Goal: Information Seeking & Learning: Understand process/instructions

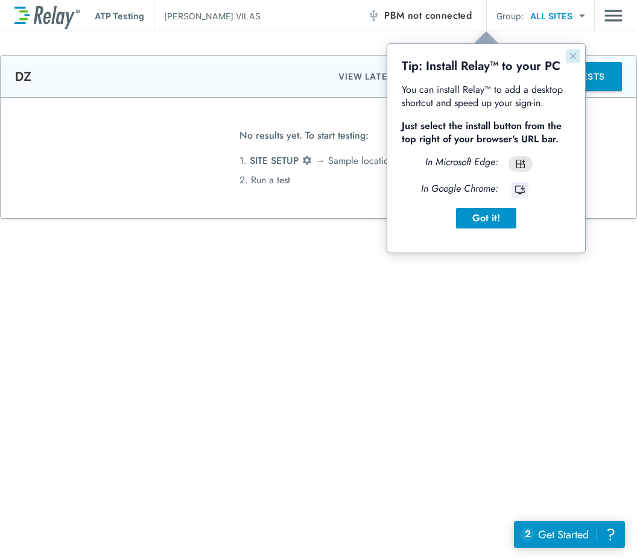
click at [577, 58] on icon "Close guide" at bounding box center [573, 56] width 10 height 10
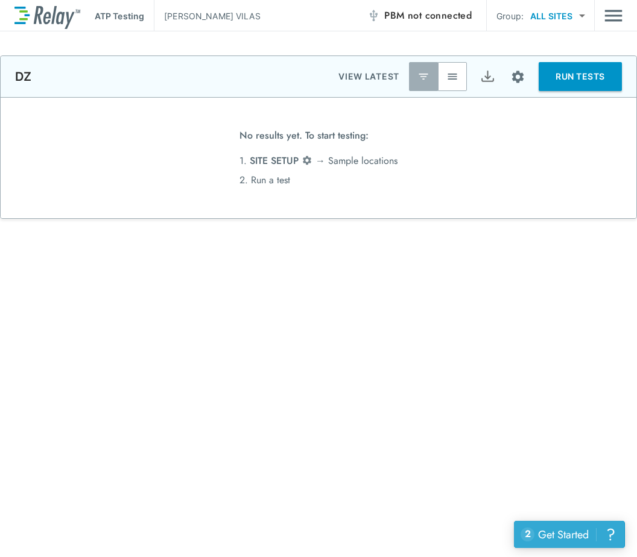
click at [580, 535] on div "Get Started" at bounding box center [563, 535] width 51 height 16
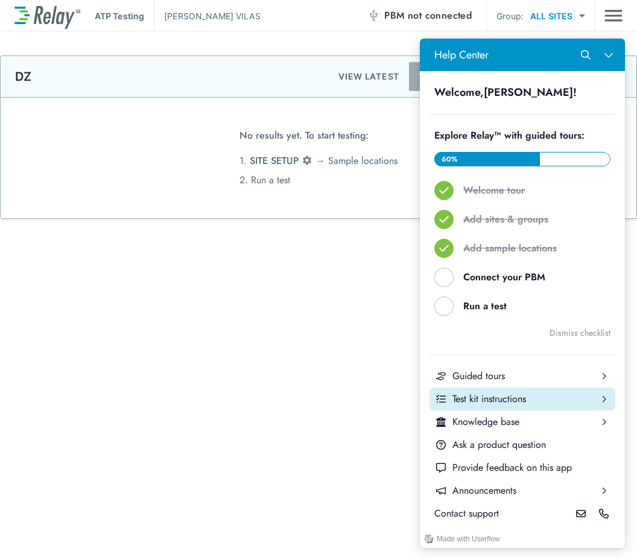
click at [599, 401] on div "Help Center" at bounding box center [603, 399] width 23 height 23
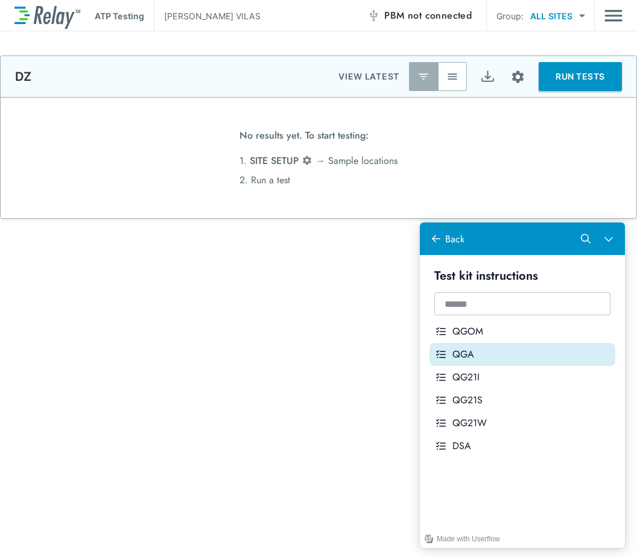
click at [472, 350] on div "QGA" at bounding box center [531, 354] width 158 height 13
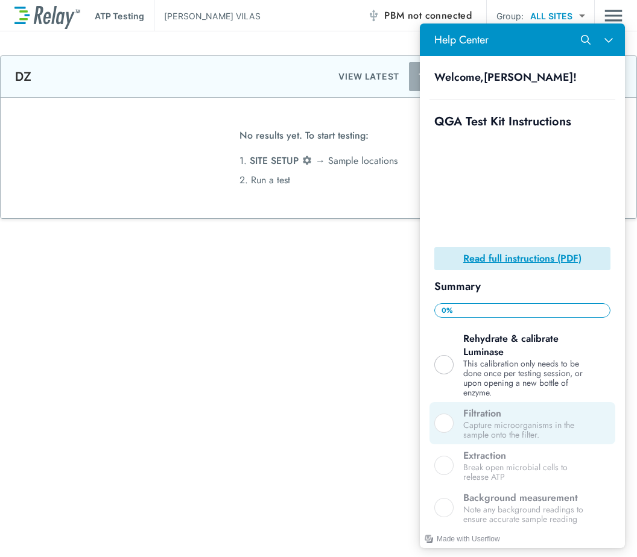
click at [449, 416] on div "Help Center" at bounding box center [443, 423] width 19 height 19
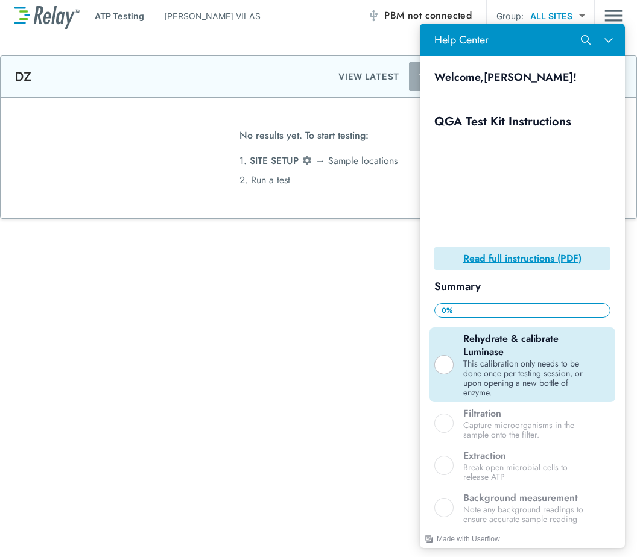
click at [446, 363] on div "Help Center" at bounding box center [443, 364] width 19 height 19
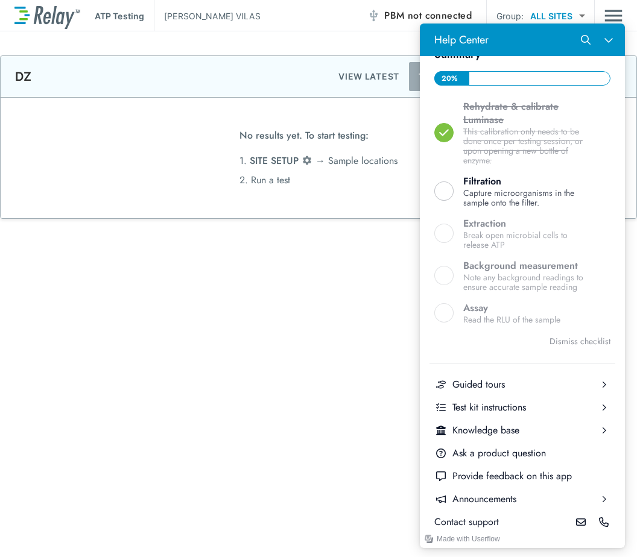
scroll to position [241, 0]
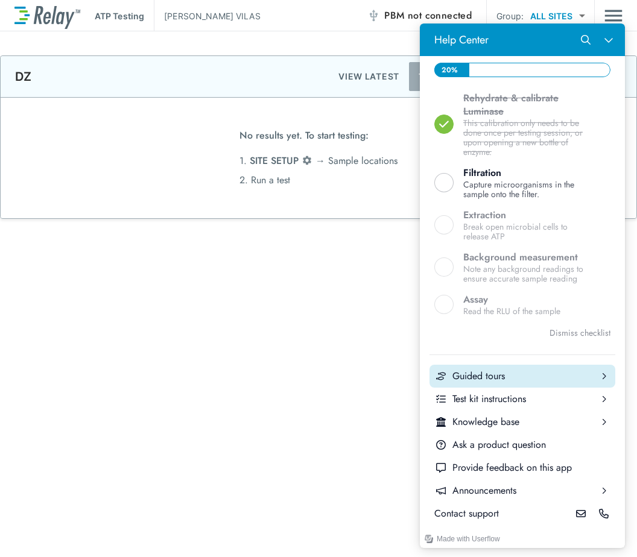
click at [592, 377] on div "Help Center" at bounding box center [603, 376] width 23 height 23
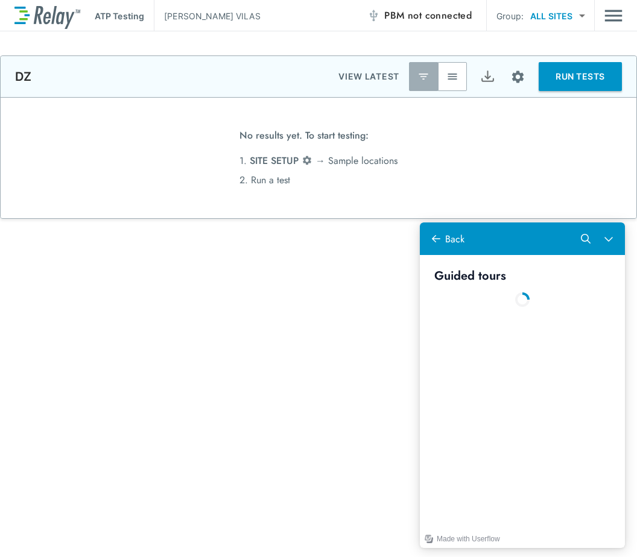
scroll to position [0, 0]
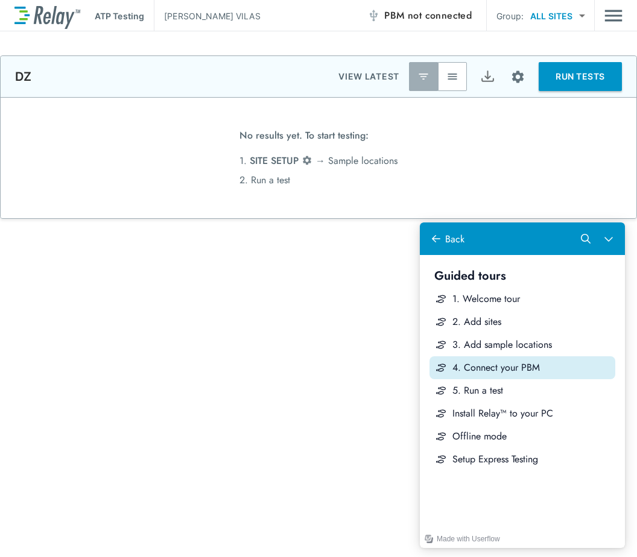
click at [485, 365] on div "4. Connect your PBM" at bounding box center [531, 367] width 158 height 13
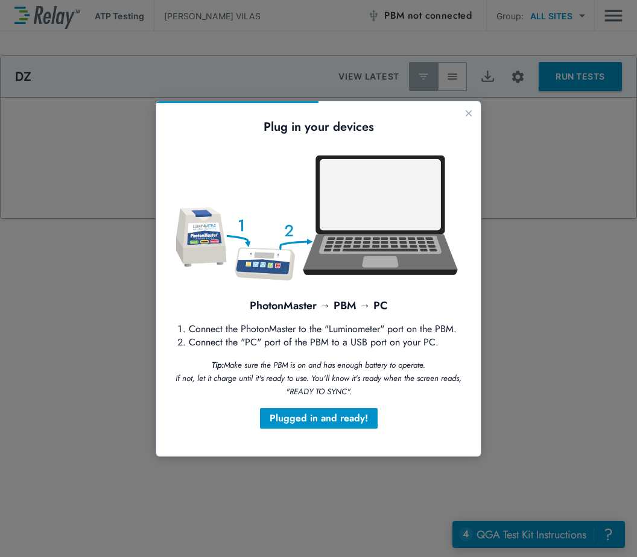
drag, startPoint x: 335, startPoint y: 420, endPoint x: 491, endPoint y: 246, distance: 233.5
click html "Plug in your devices PhotonMaster → PBM → PC Connect the PhotonMaster to the "L…"
click at [470, 115] on icon "Close guide" at bounding box center [468, 113] width 6 height 6
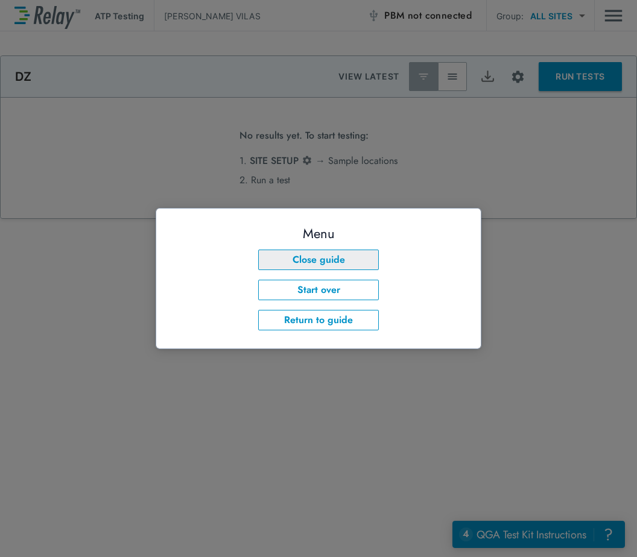
click at [329, 262] on button "Close guide" at bounding box center [318, 260] width 121 height 20
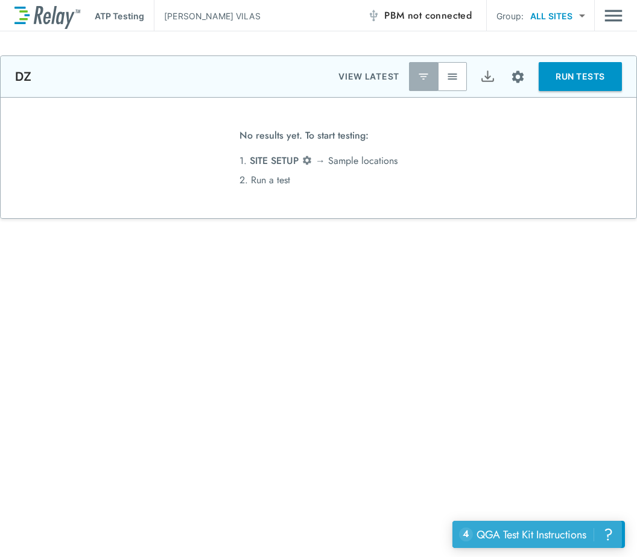
click at [568, 530] on div "QGA Test Kit Instructions" at bounding box center [531, 535] width 110 height 16
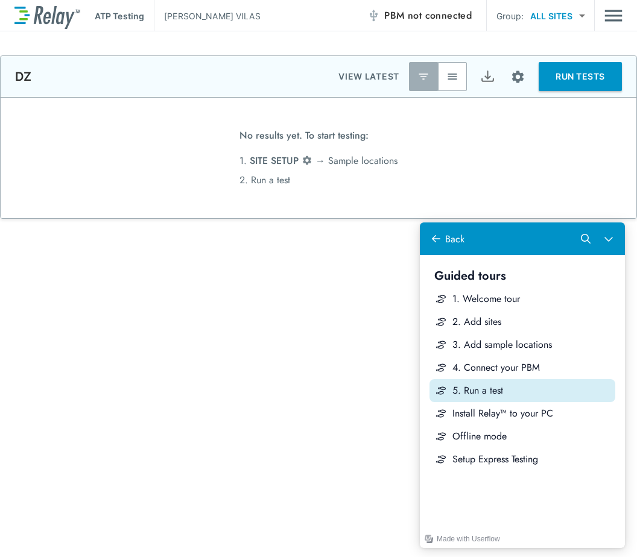
click at [494, 389] on div "5. Run a test" at bounding box center [531, 390] width 158 height 13
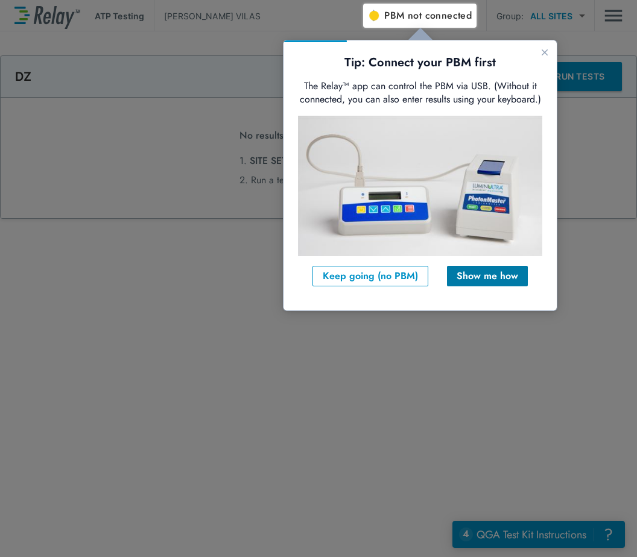
click at [476, 277] on div "Show me how" at bounding box center [486, 276] width 61 height 14
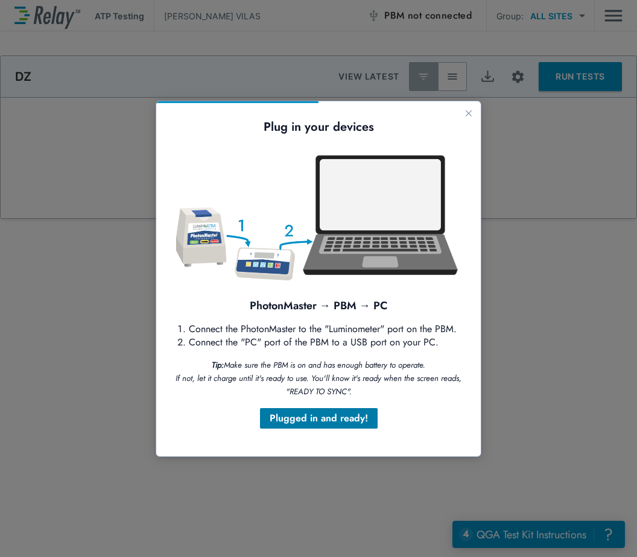
click at [333, 411] on div "Plugged in and ready!" at bounding box center [318, 418] width 98 height 14
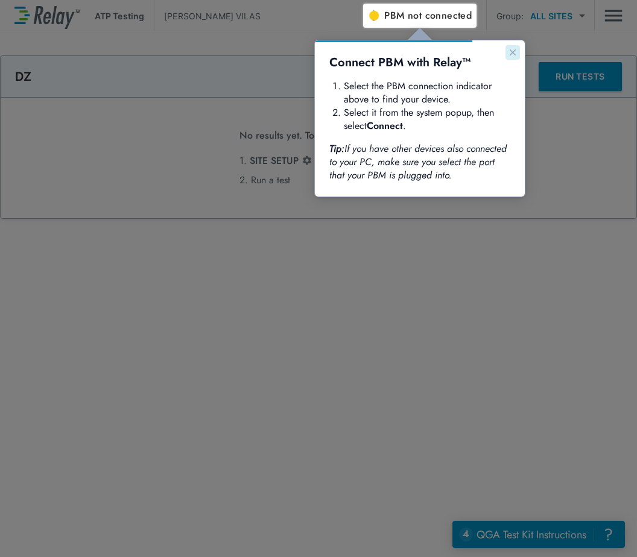
click at [515, 52] on icon "Close guide" at bounding box center [513, 53] width 10 height 10
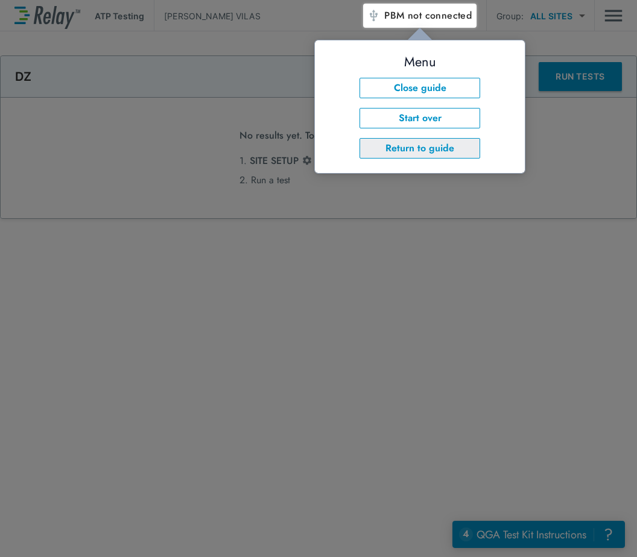
click at [418, 147] on button "Return to guide" at bounding box center [419, 148] width 121 height 20
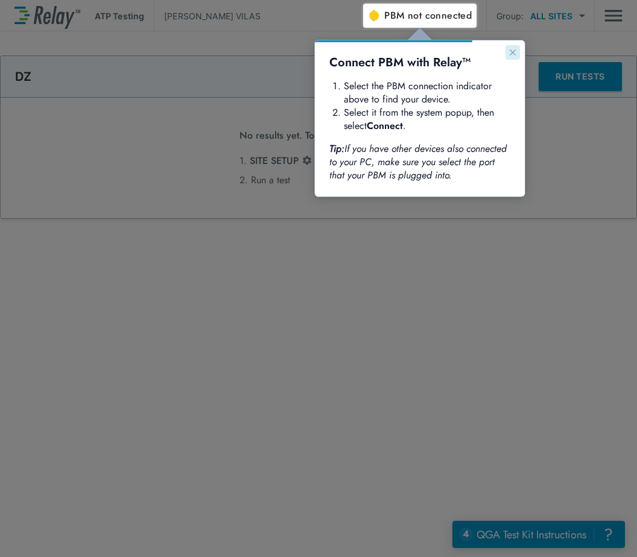
click at [512, 55] on icon "Close guide" at bounding box center [513, 53] width 10 height 10
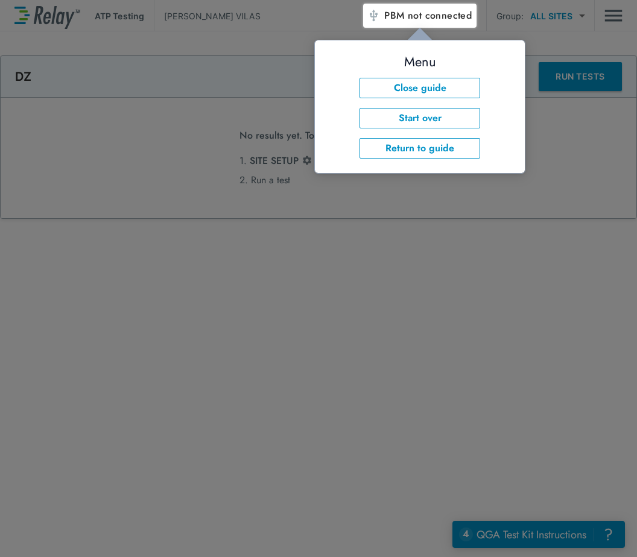
click at [445, 321] on div at bounding box center [500, 292] width 274 height 529
